Goal: Task Accomplishment & Management: Use online tool/utility

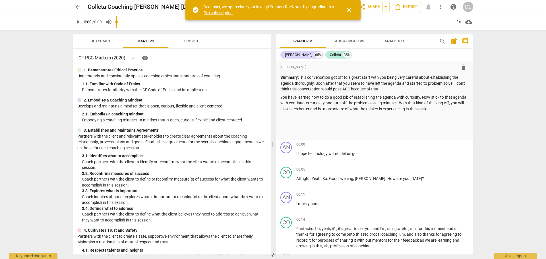
click at [77, 9] on span "arrow_back" at bounding box center [77, 6] width 7 height 7
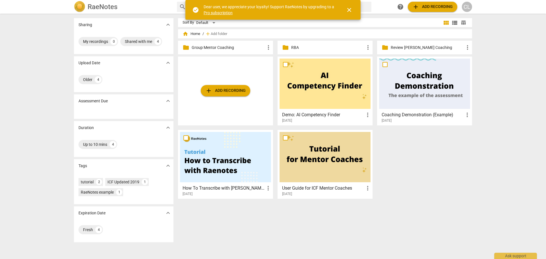
click at [238, 87] on button "add Add recording" at bounding box center [225, 90] width 49 height 11
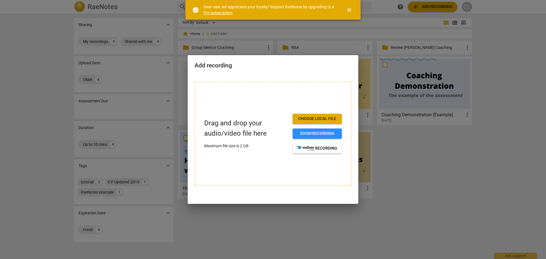
click at [196, 50] on div at bounding box center [273, 129] width 546 height 259
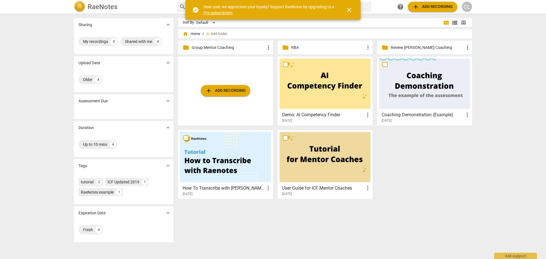
click at [196, 48] on p "Group Mentor Coaching" at bounding box center [228, 48] width 73 height 6
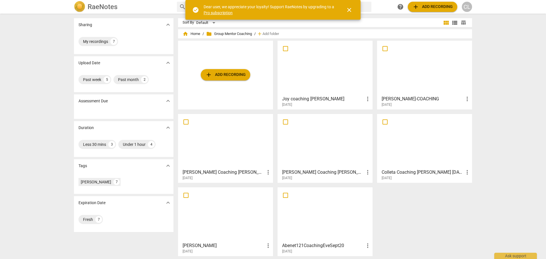
click at [221, 74] on span "add Add recording" at bounding box center [225, 74] width 40 height 7
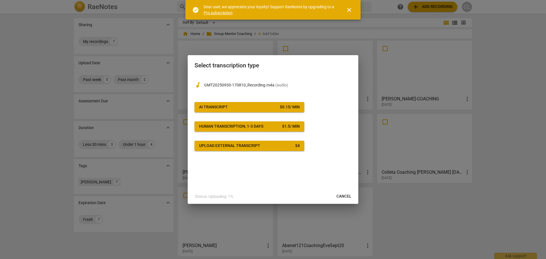
click at [267, 110] on button "AI Transcript $ 0.15 / min" at bounding box center [249, 107] width 110 height 10
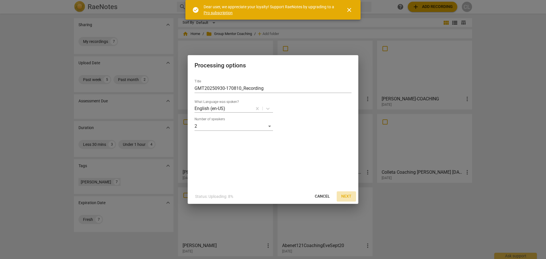
click at [346, 197] on span "Next" at bounding box center [346, 197] width 10 height 6
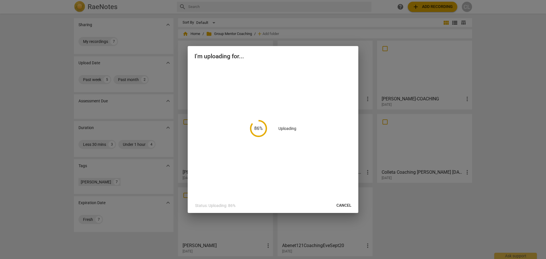
click at [419, 220] on div at bounding box center [273, 129] width 546 height 259
